Goal: Complete application form: Complete application form

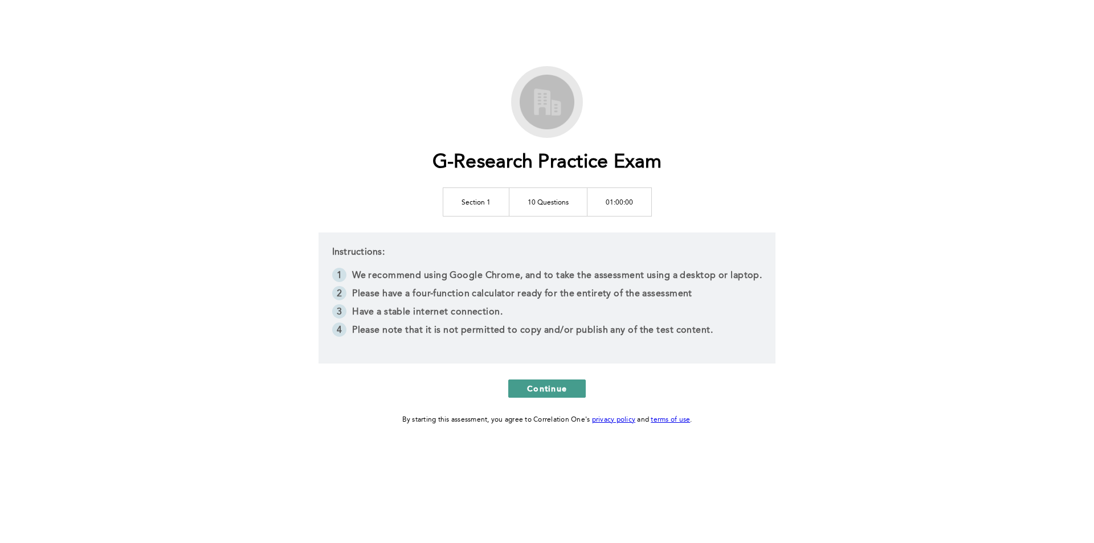
click at [546, 389] on span "Continue" at bounding box center [547, 388] width 40 height 11
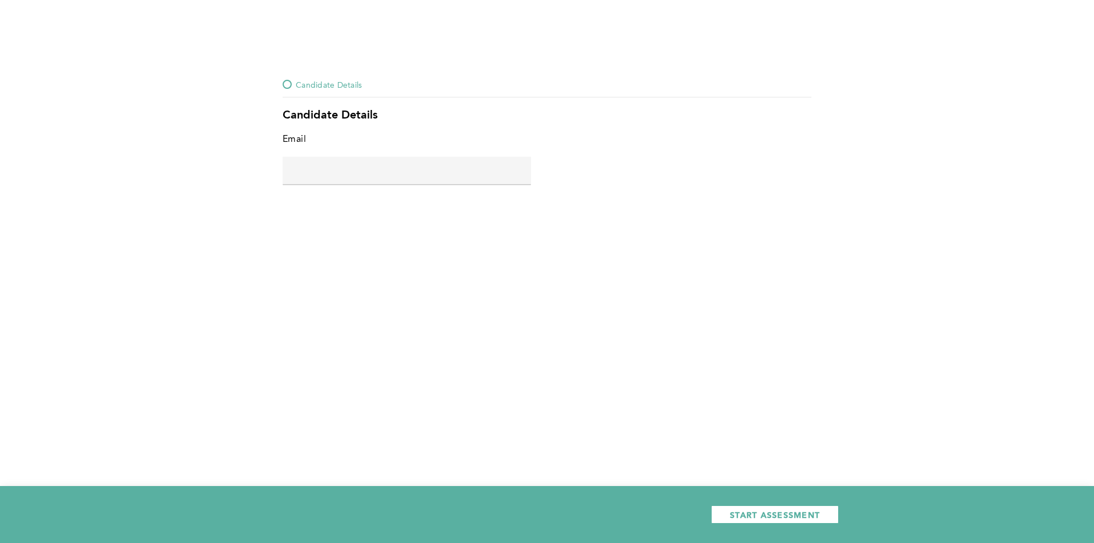
click at [488, 171] on input "text" at bounding box center [407, 170] width 248 height 27
type input "[EMAIL_ADDRESS][DOMAIN_NAME]"
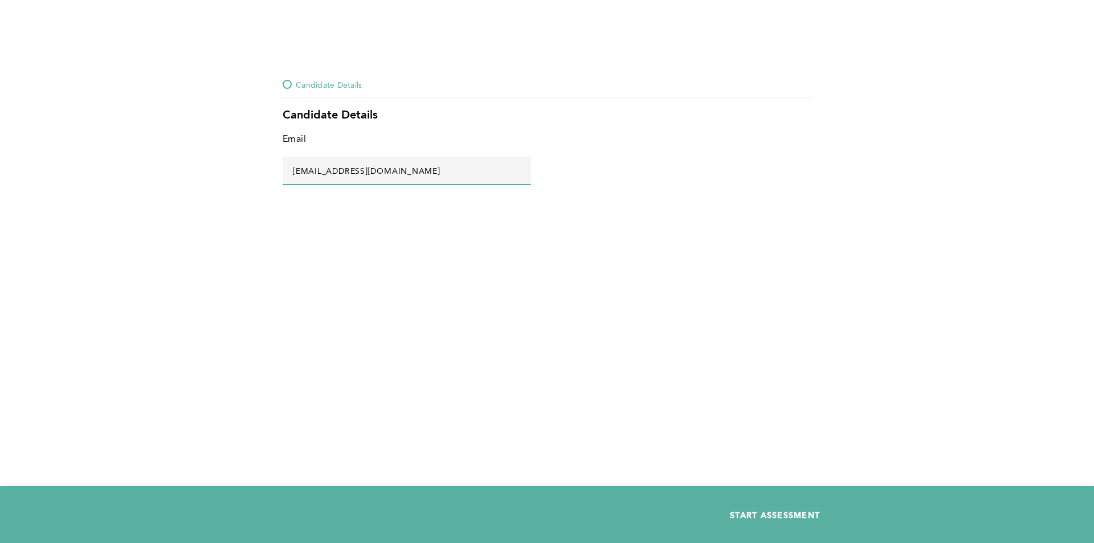
click at [785, 520] on button "START ASSESSMENT" at bounding box center [775, 514] width 128 height 18
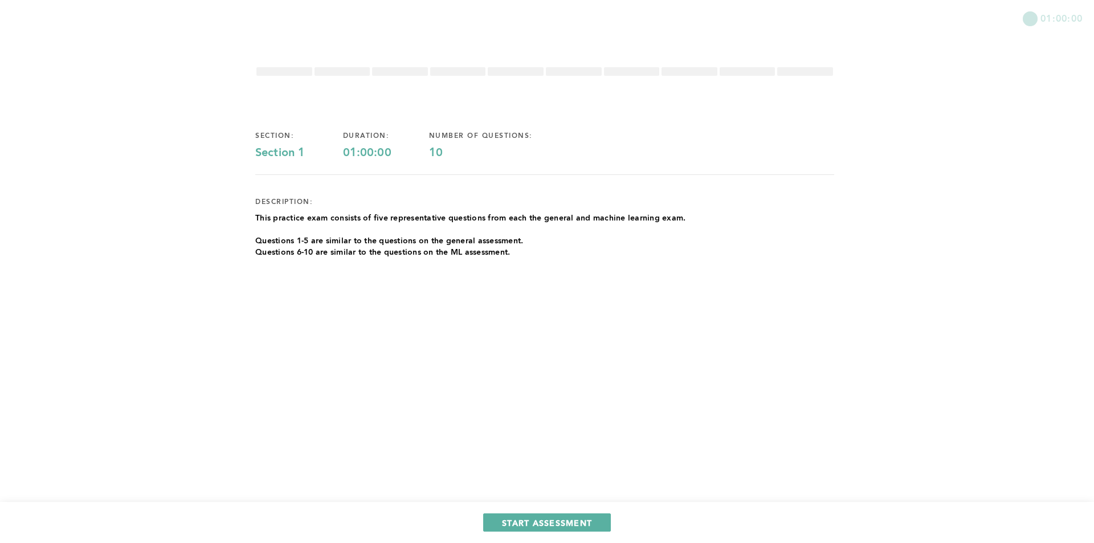
click at [545, 532] on div "START ASSESSMENT" at bounding box center [547, 522] width 1094 height 41
click at [544, 520] on span "START ASSESSMENT" at bounding box center [547, 522] width 90 height 11
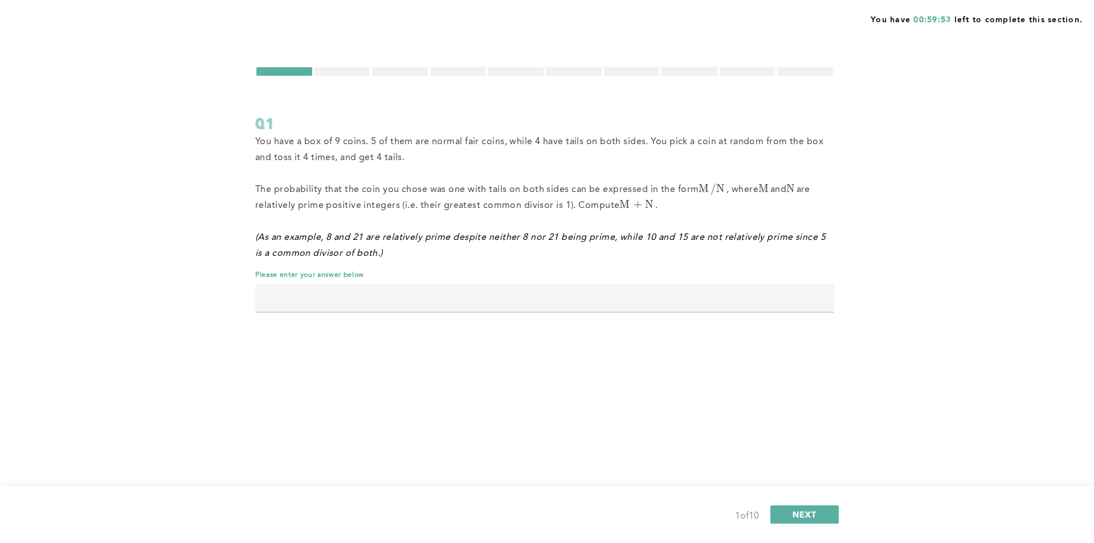
click at [582, 285] on input "text" at bounding box center [544, 297] width 579 height 27
type input "1"
click at [806, 506] on button "NEXT" at bounding box center [804, 514] width 68 height 18
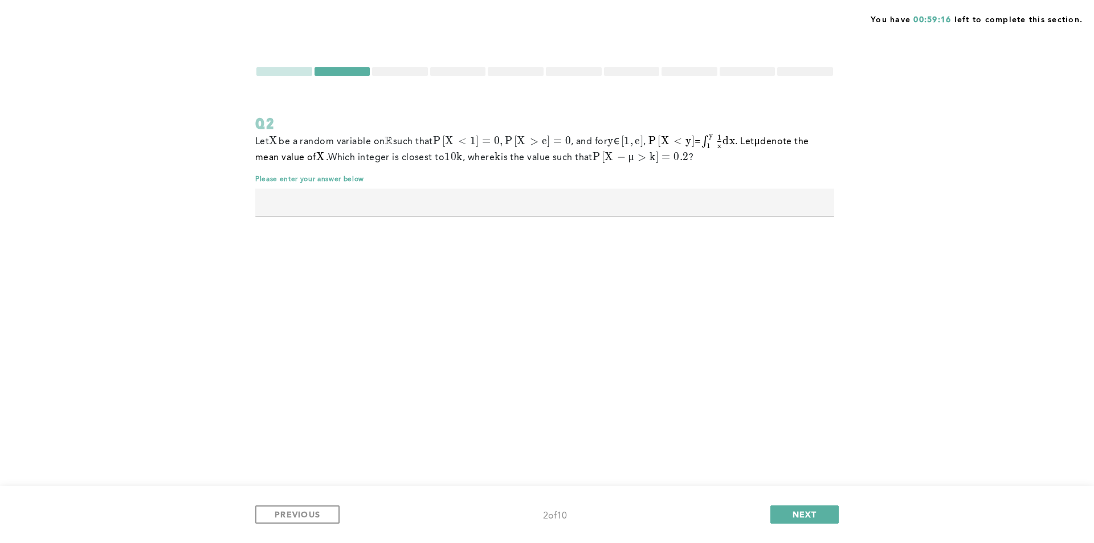
click at [586, 216] on div at bounding box center [544, 216] width 579 height 1
click at [585, 200] on input "text" at bounding box center [544, 202] width 579 height 27
type input "2"
click at [830, 509] on button "NEXT" at bounding box center [804, 514] width 68 height 18
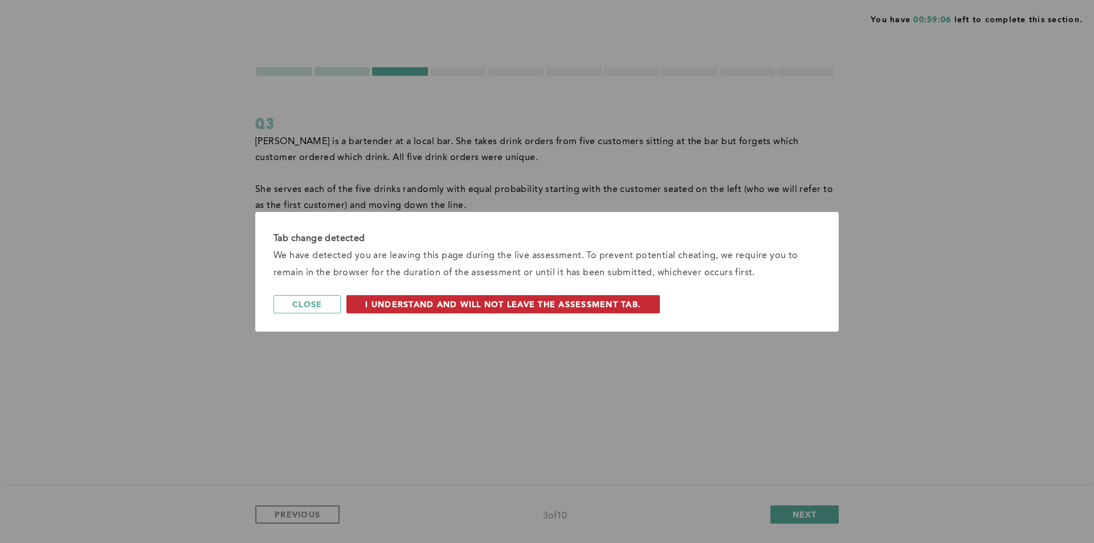
click at [478, 310] on button "I understand and will not leave the assessment tab." at bounding box center [502, 304] width 313 height 18
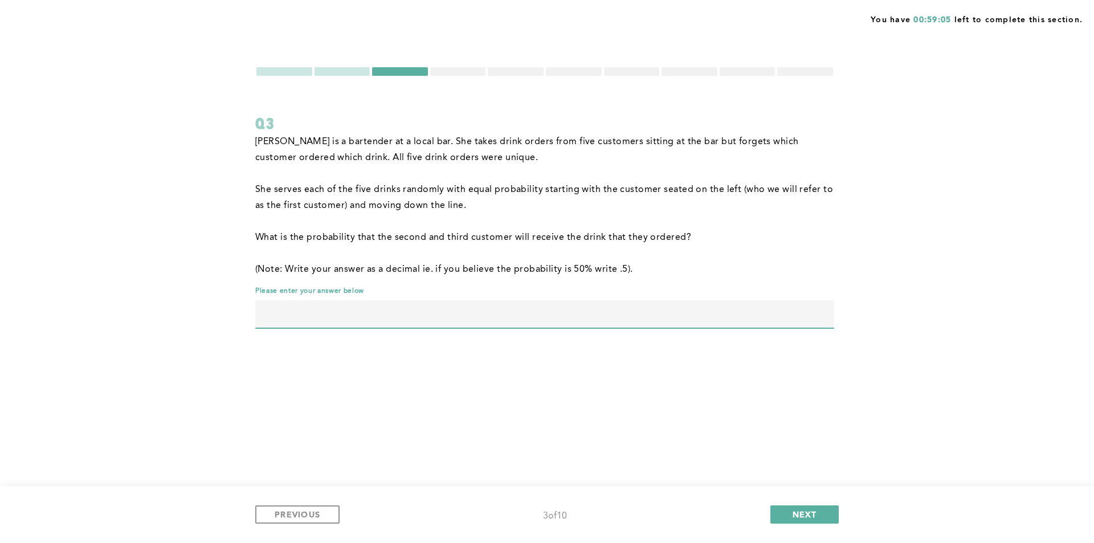
click at [569, 317] on input "text" at bounding box center [544, 313] width 579 height 27
